Goal: Task Accomplishment & Management: Complete application form

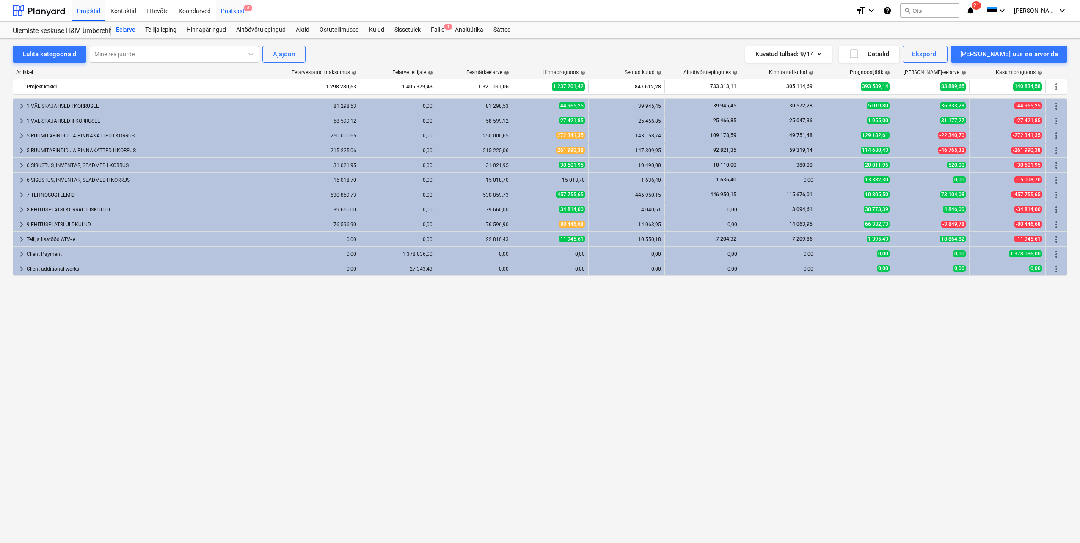
click at [234, 12] on div "Postkast 8" at bounding box center [233, 11] width 34 height 22
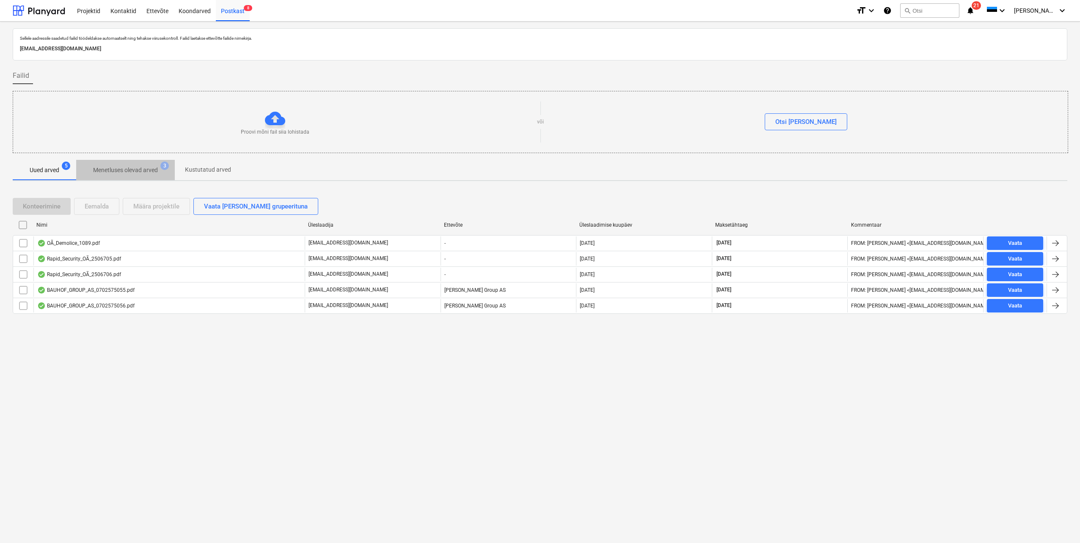
click at [128, 170] on p "Menetluses olevad arved" at bounding box center [125, 170] width 65 height 9
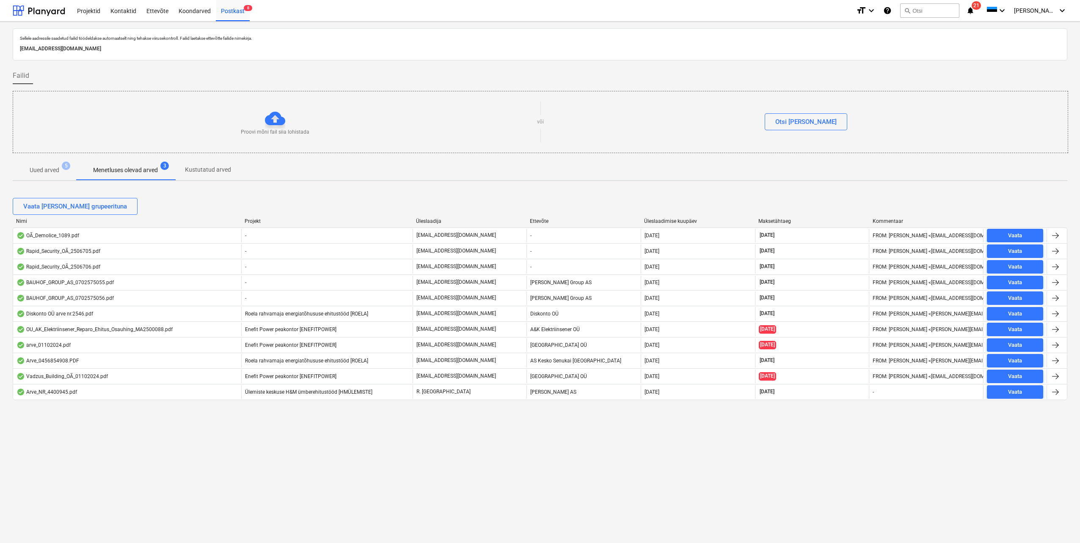
click at [58, 168] on p "Uued arved" at bounding box center [45, 170] width 30 height 9
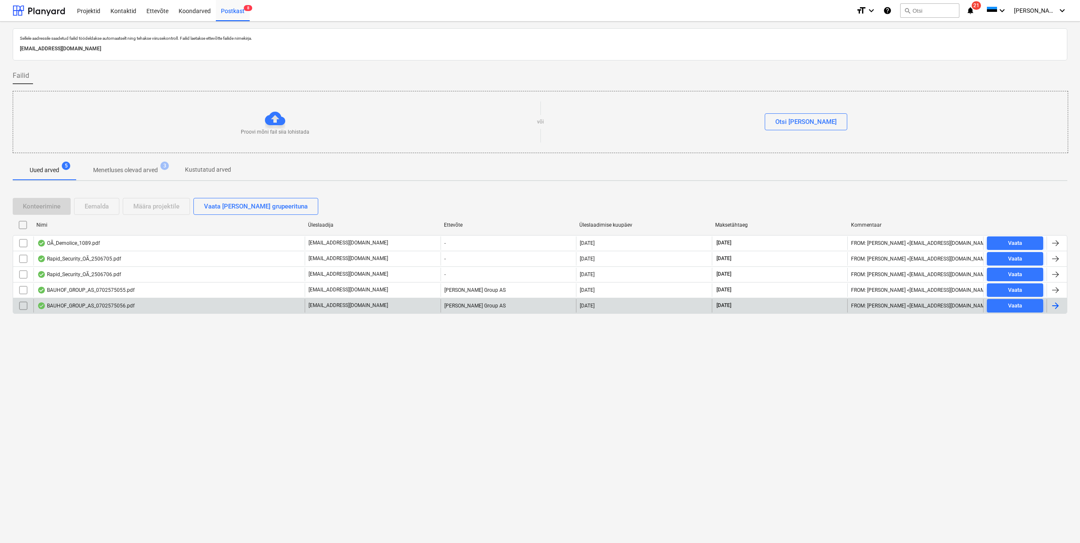
click at [1060, 309] on div at bounding box center [1055, 306] width 10 height 10
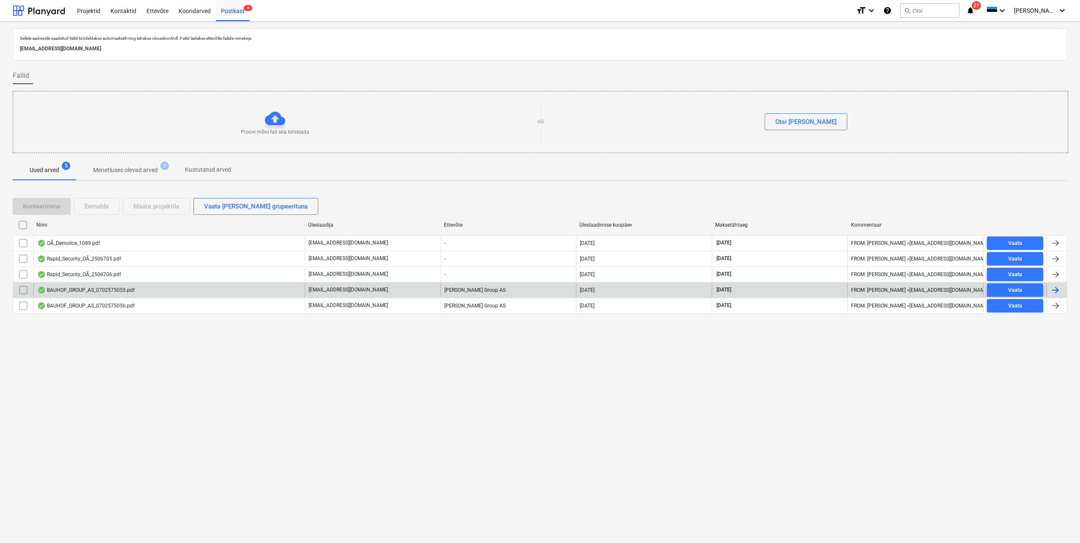
click at [1057, 291] on div at bounding box center [1055, 290] width 10 height 10
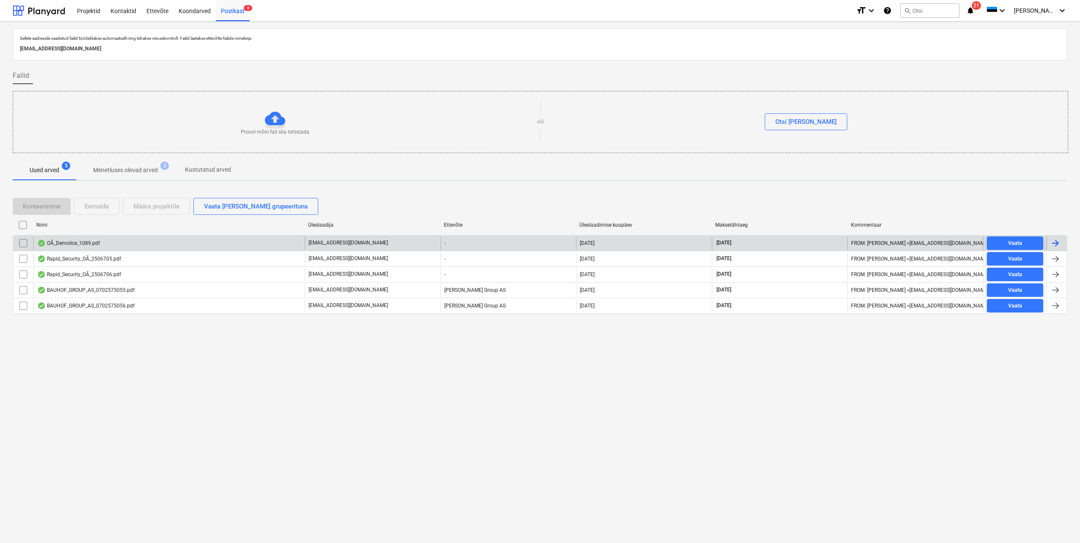
click at [1054, 239] on div at bounding box center [1055, 243] width 10 height 10
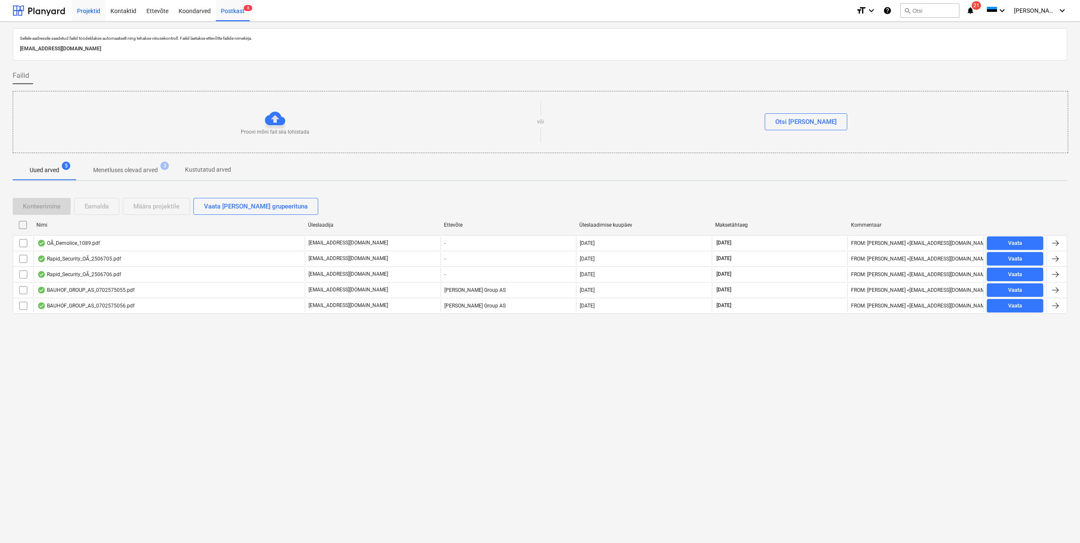
click at [79, 11] on div "Projektid" at bounding box center [88, 11] width 33 height 22
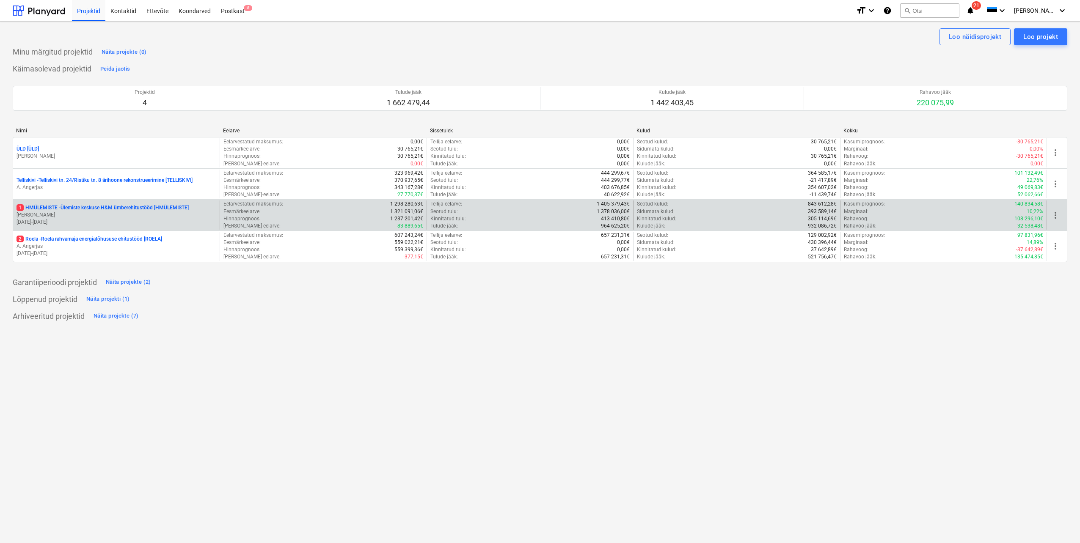
click at [87, 219] on p "[DATE] - [DATE]" at bounding box center [117, 222] width 200 height 7
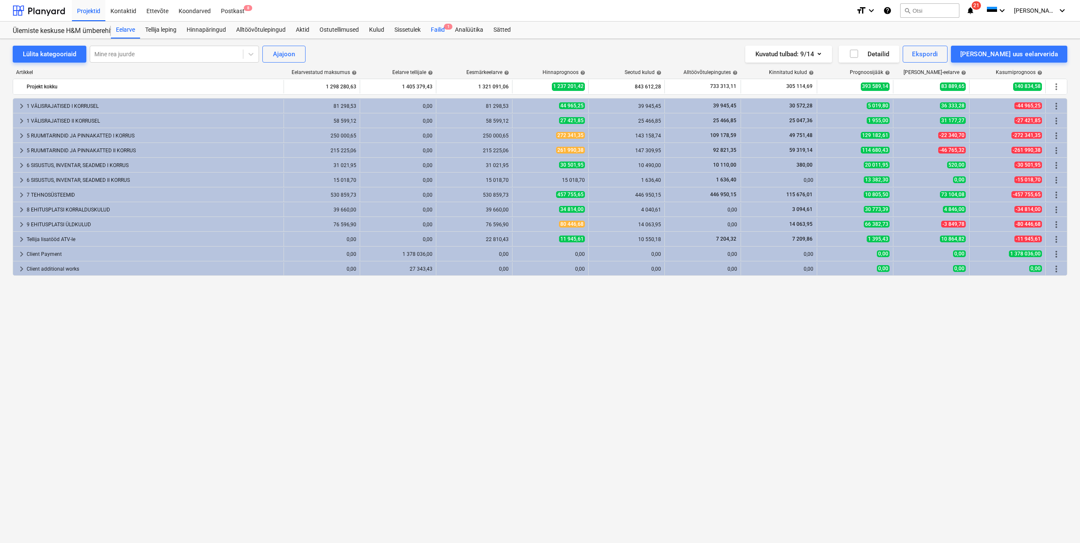
click at [435, 32] on div "Failid 1" at bounding box center [438, 30] width 24 height 17
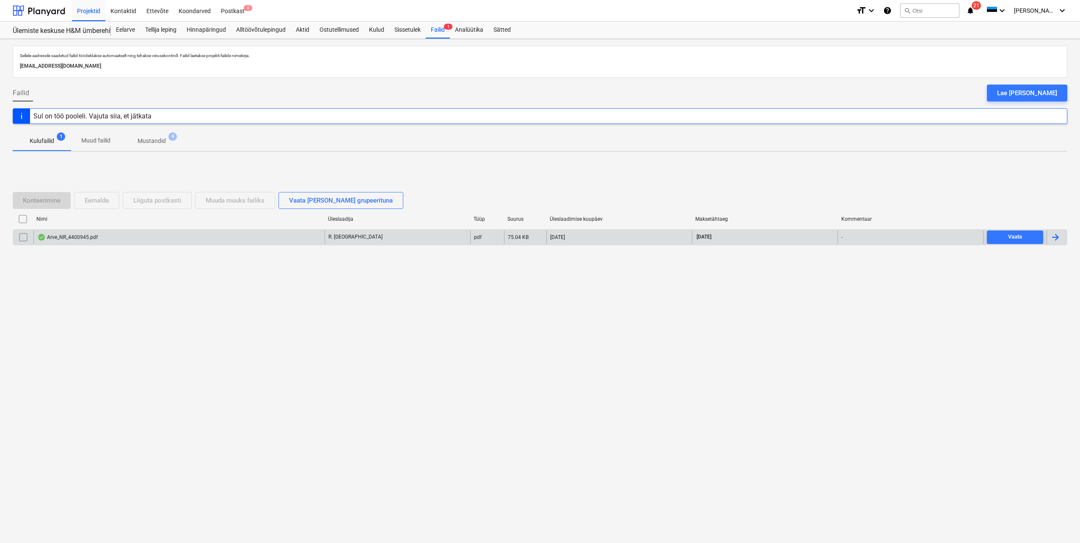
click at [1057, 241] on div at bounding box center [1055, 237] width 10 height 10
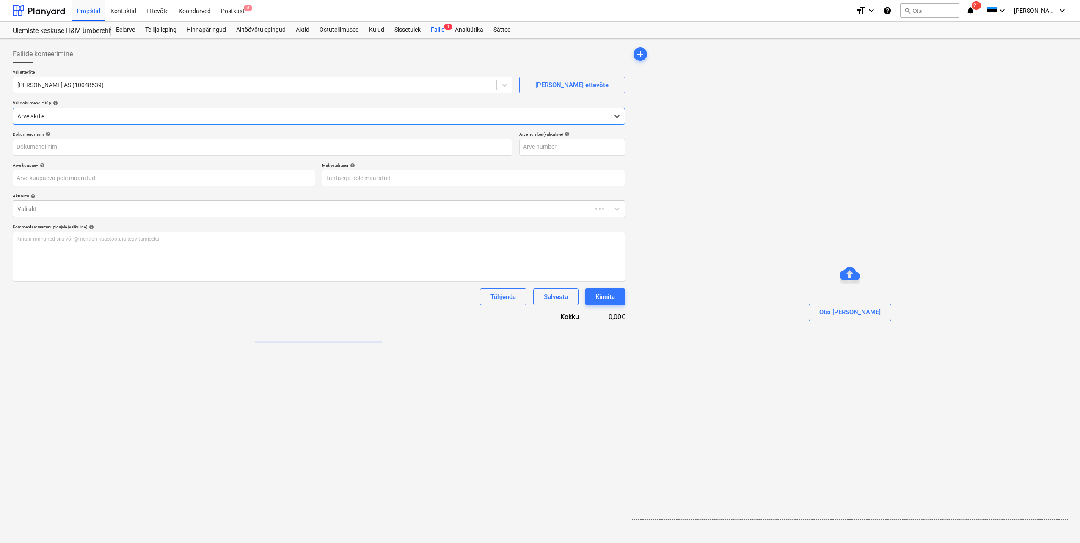
type input "4400945"
type input "[DATE]"
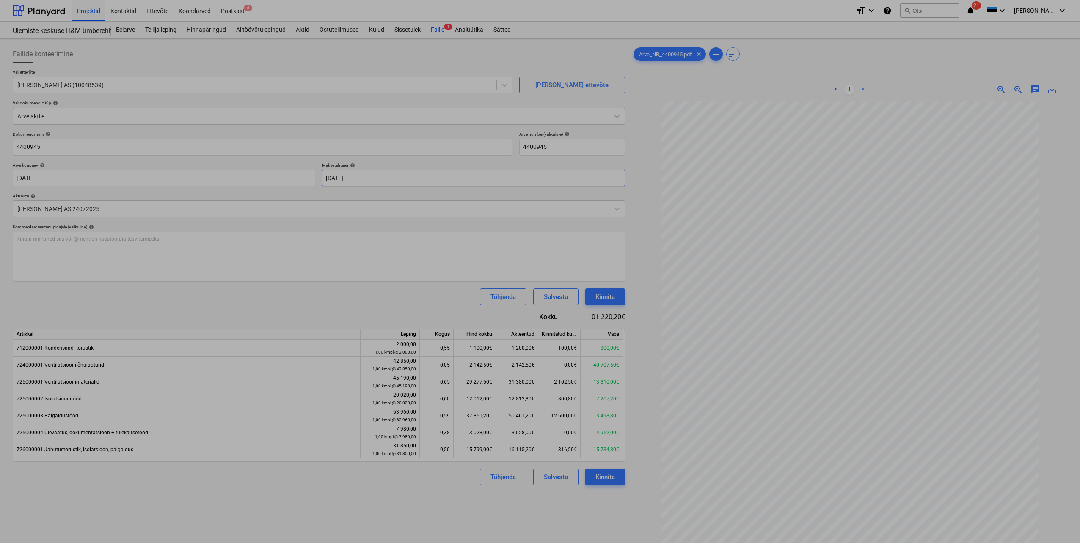
click at [363, 179] on body "Projektid Kontaktid Ettevõte Koondarved Postkast 8 format_size keyboard_arrow_d…" at bounding box center [540, 271] width 1080 height 543
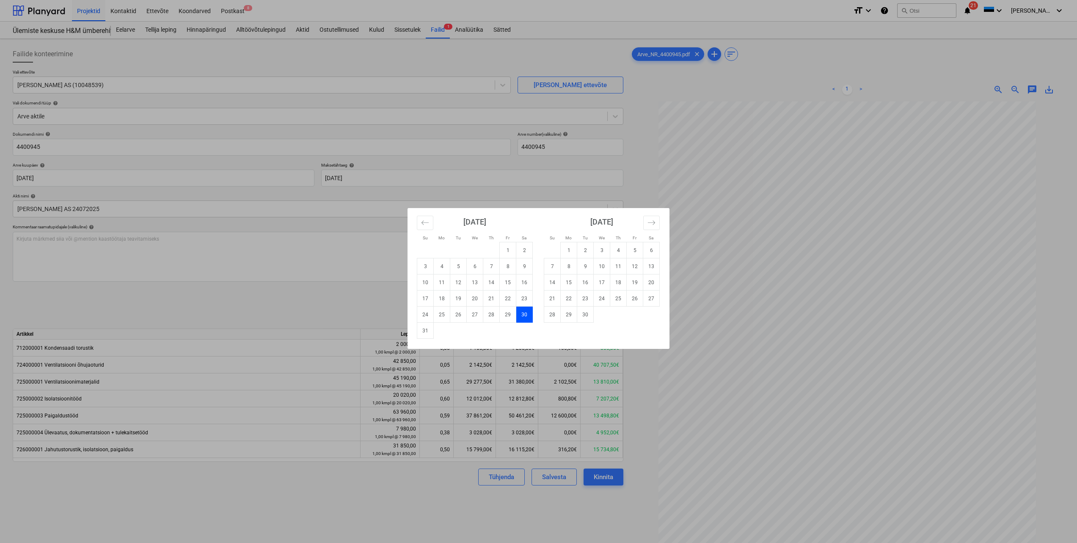
click at [192, 174] on div "Su Mo Tu We Th Fr Sa Su Mo Tu We Th Fr Sa [DATE] 1 2 3 4 5 6 7 8 9 10 11 12 13 …" at bounding box center [538, 271] width 1077 height 543
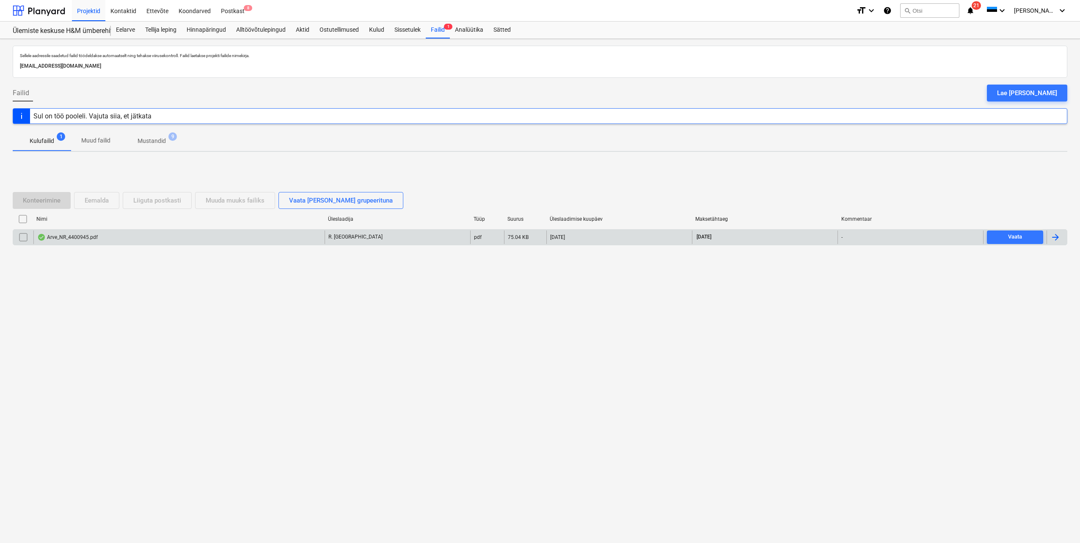
click at [1056, 239] on div at bounding box center [1055, 237] width 10 height 10
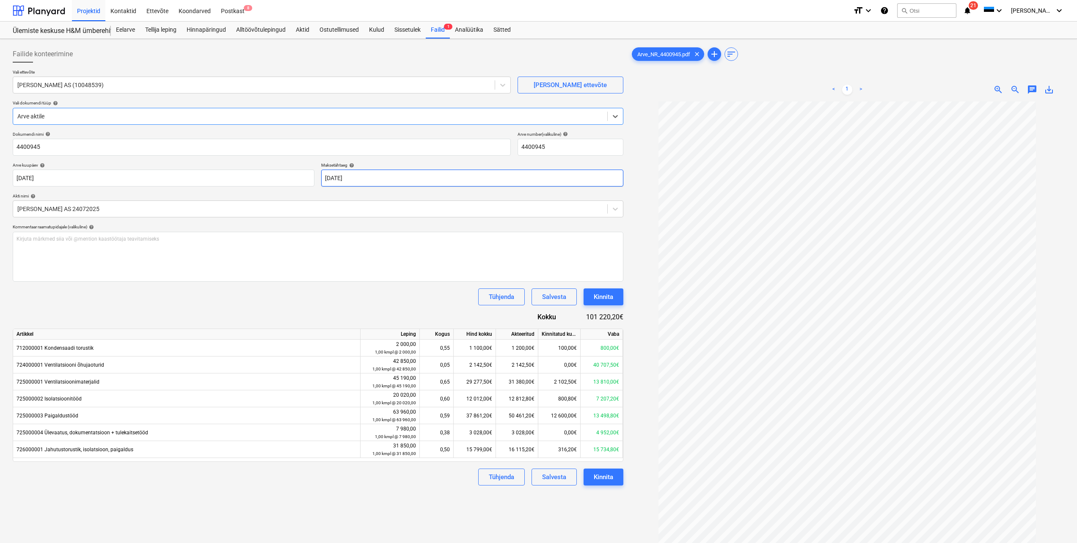
click at [378, 179] on body "Projektid Kontaktid Ettevõte Koondarved Postkast 8 format_size keyboard_arrow_d…" at bounding box center [538, 271] width 1077 height 543
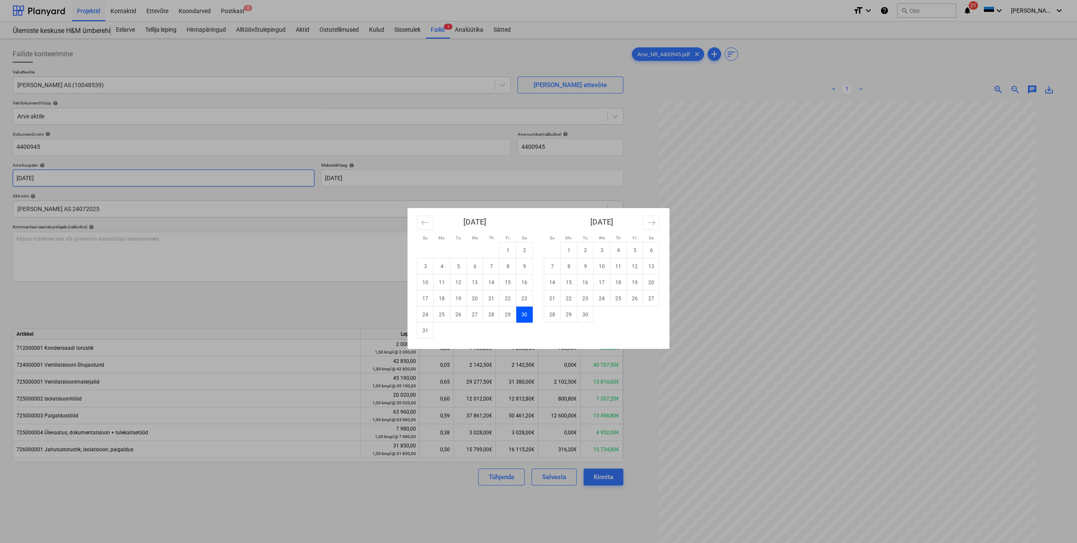
click at [173, 171] on div "Su Mo Tu We Th Fr Sa Su Mo Tu We Th Fr Sa [DATE] 1 2 3 4 5 6 7 8 9 10 11 12 13 …" at bounding box center [538, 271] width 1077 height 543
click at [153, 173] on body "Projektid Kontaktid Ettevõte Koondarved Postkast 8 format_size keyboard_arrow_d…" at bounding box center [538, 271] width 1077 height 543
click at [388, 176] on div "Su Mo Tu We Th Fr Sa Su Mo Tu We Th Fr Sa [DATE] 1 2 3 4 5 6 7 8 9 10 11 12 13 …" at bounding box center [538, 271] width 1077 height 543
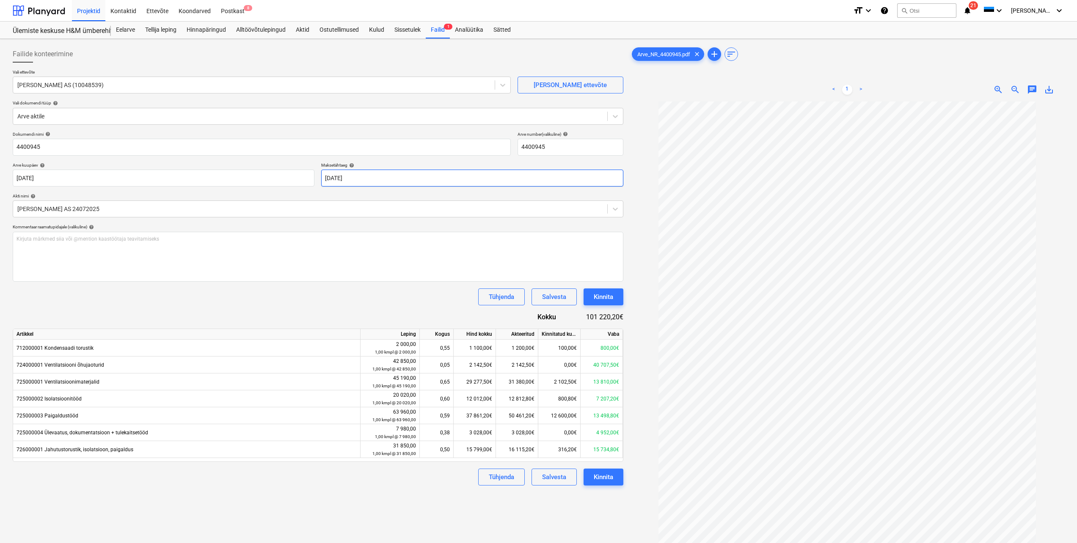
click at [388, 176] on body "Projektid Kontaktid Ettevõte Koondarved Postkast 8 format_size keyboard_arrow_d…" at bounding box center [538, 271] width 1077 height 543
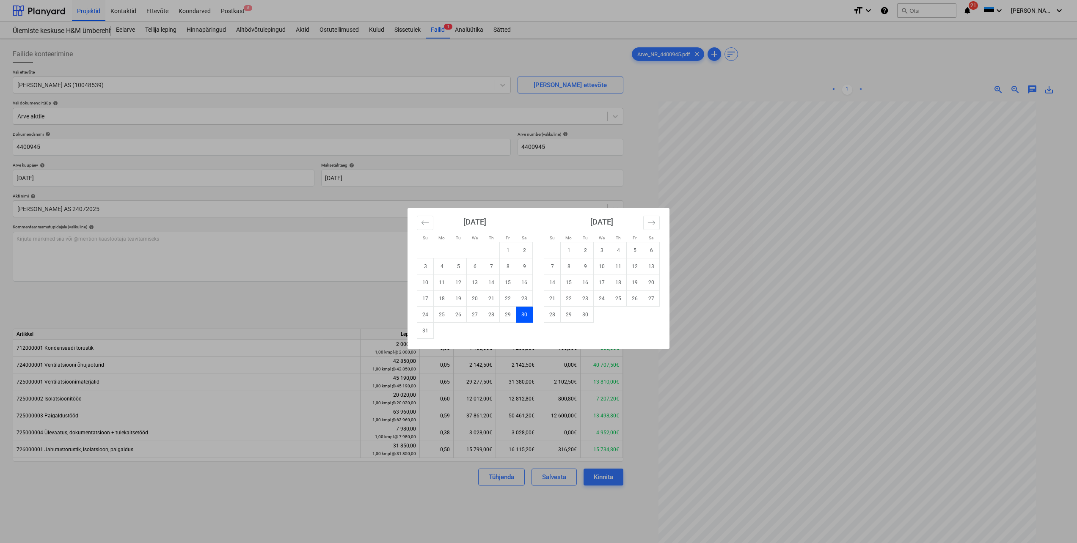
click at [375, 178] on div "Su Mo Tu We Th Fr Sa Su Mo Tu We Th Fr Sa [DATE] 1 2 3 4 5 6 7 8 9 10 11 12 13 …" at bounding box center [538, 271] width 1077 height 543
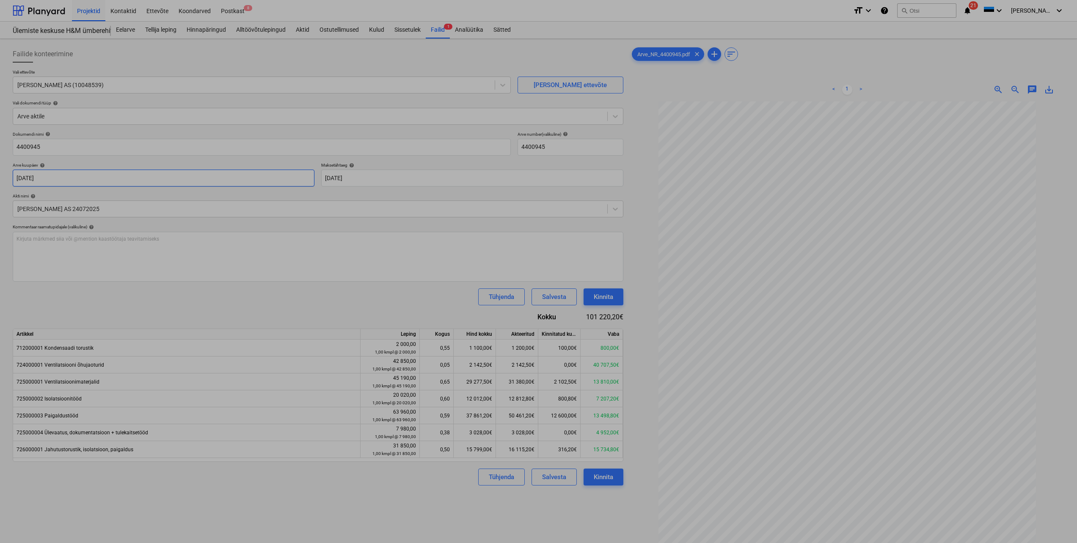
click at [140, 181] on body "Projektid Kontaktid Ettevõte Koondarved Postkast 8 format_size keyboard_arrow_d…" at bounding box center [538, 271] width 1077 height 543
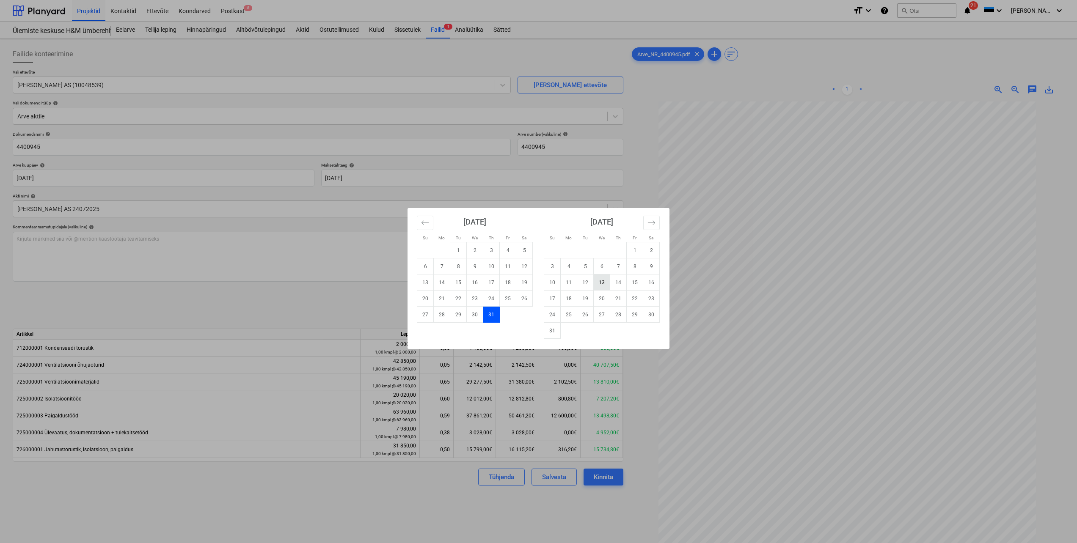
click at [598, 287] on td "13" at bounding box center [602, 283] width 17 height 16
type input "[DATE]"
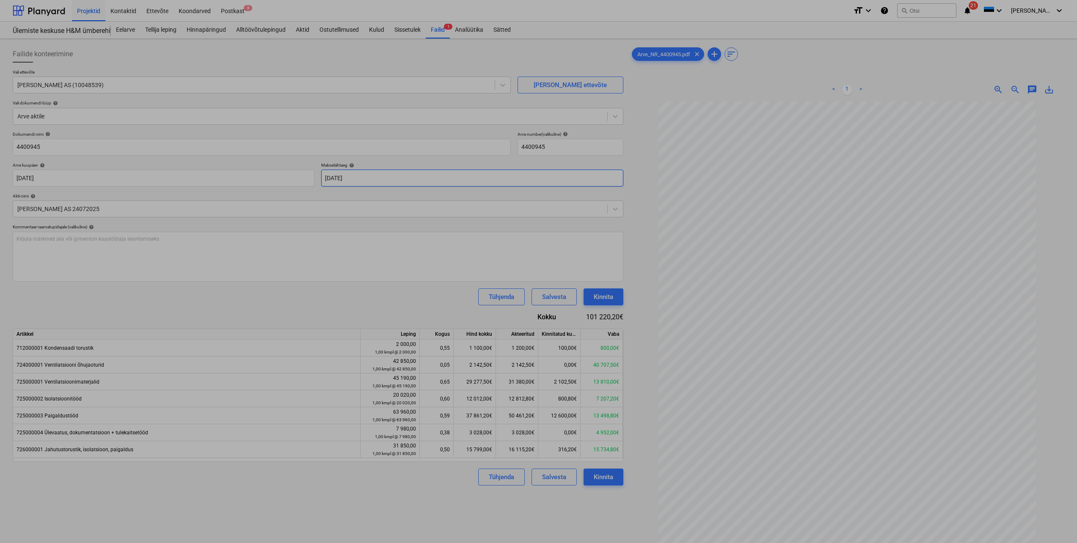
click at [385, 175] on body "Projektid Kontaktid Ettevõte Koondarved Postkast 8 format_size keyboard_arrow_d…" at bounding box center [538, 271] width 1077 height 543
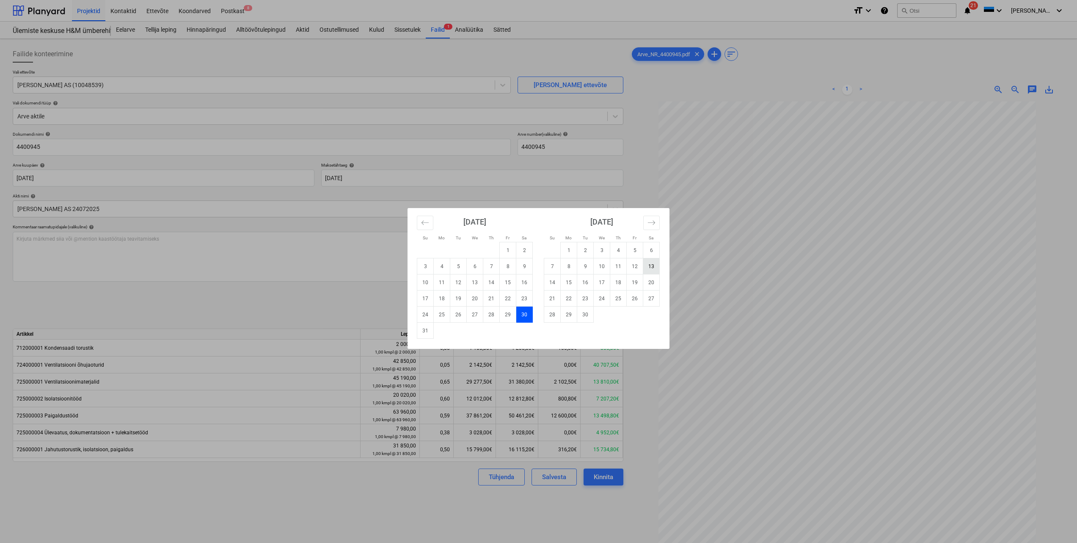
click at [651, 269] on td "13" at bounding box center [651, 267] width 17 height 16
type input "[DATE]"
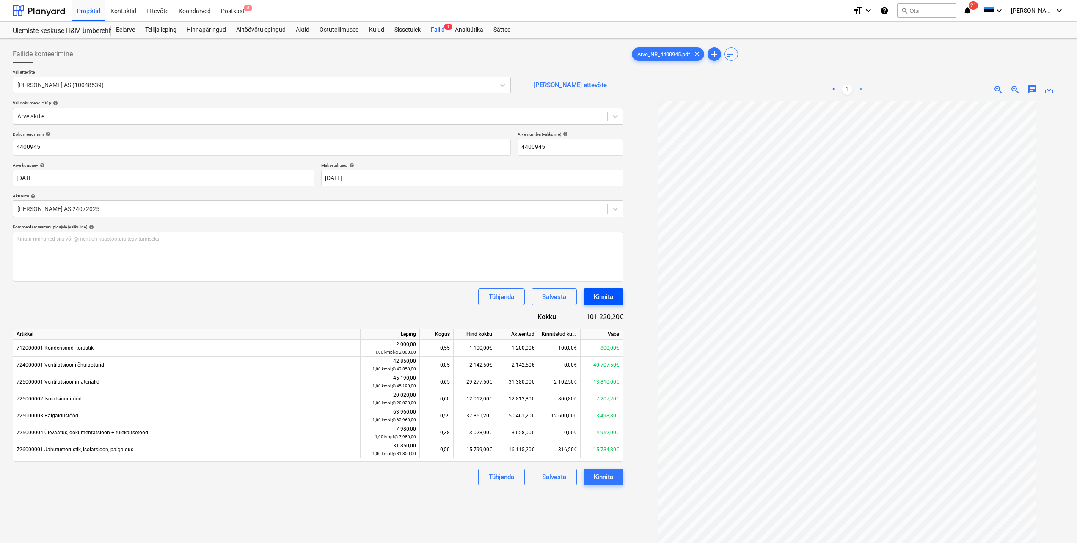
click at [600, 298] on div "Kinnita" at bounding box center [603, 297] width 19 height 11
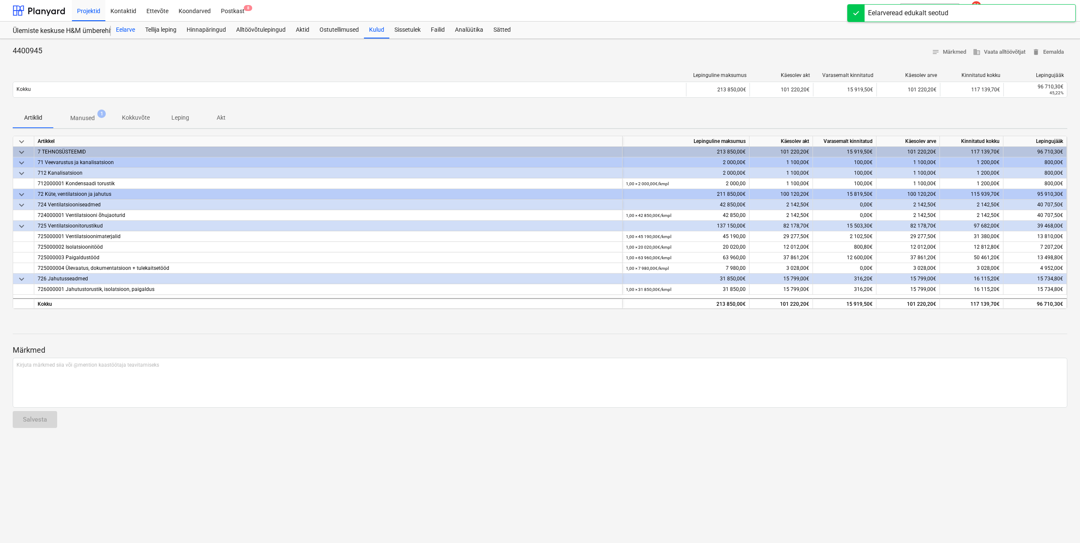
click at [125, 30] on div "Eelarve" at bounding box center [125, 30] width 29 height 17
